Goal: Book appointment/travel/reservation

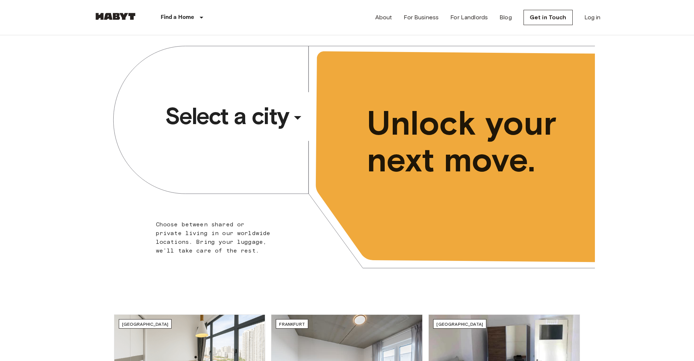
click at [220, 117] on span "Select a city" at bounding box center [227, 116] width 124 height 29
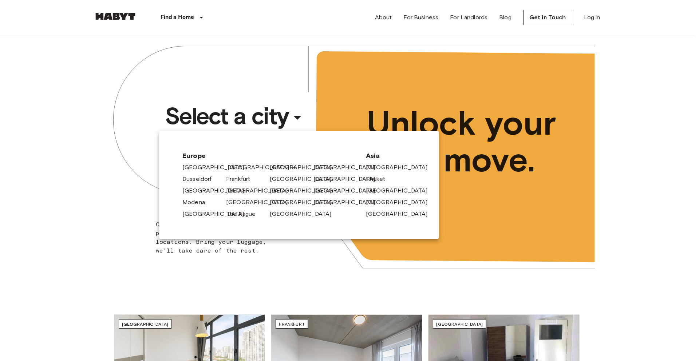
click at [236, 170] on link "[GEOGRAPHIC_DATA]" at bounding box center [262, 167] width 69 height 9
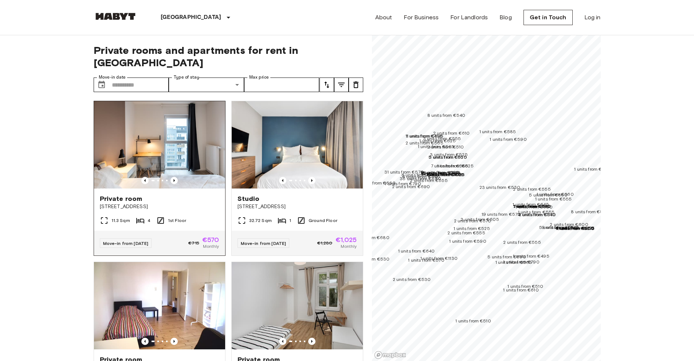
click at [133, 130] on img at bounding box center [159, 144] width 131 height 87
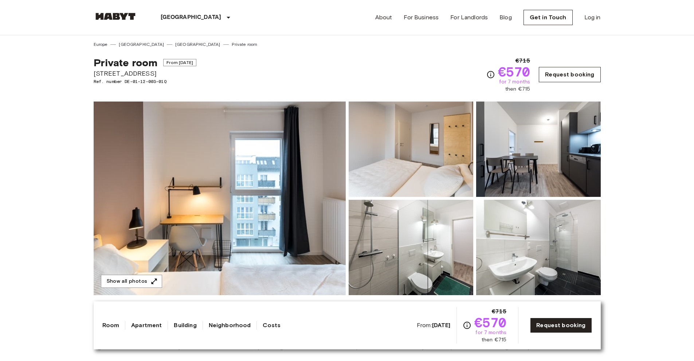
click at [543, 81] on link "Request booking" at bounding box center [570, 74] width 62 height 15
click at [130, 288] on img at bounding box center [220, 199] width 252 height 194
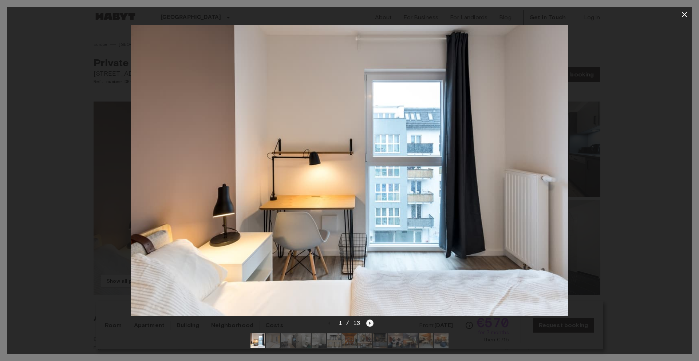
click at [368, 320] on icon "Next image" at bounding box center [369, 323] width 7 height 7
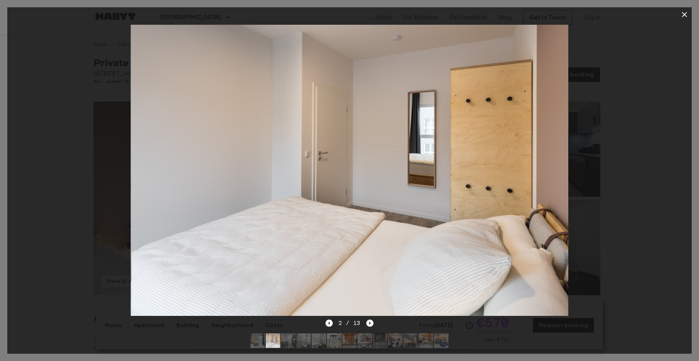
click at [368, 320] on icon "Next image" at bounding box center [369, 323] width 7 height 7
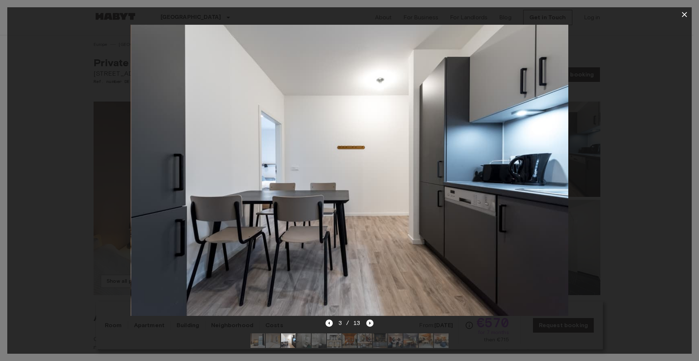
click at [369, 320] on icon "Next image" at bounding box center [369, 323] width 7 height 7
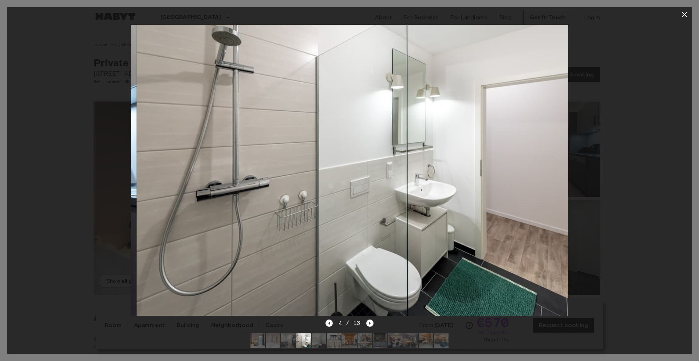
click at [693, 227] on div at bounding box center [349, 180] width 699 height 361
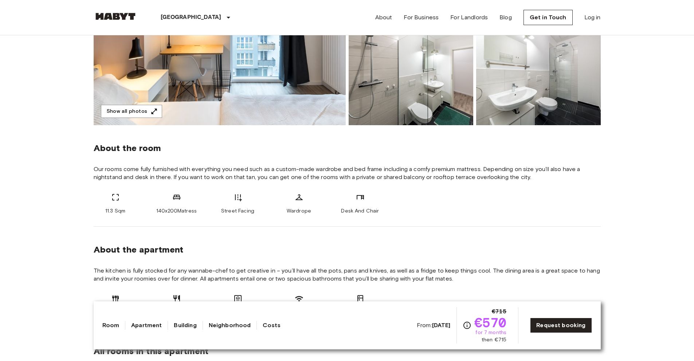
scroll to position [210, 0]
